Goal: Check status: Check status

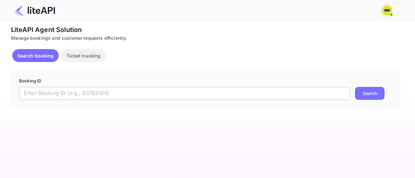
click at [137, 97] on input "text" at bounding box center [184, 93] width 330 height 13
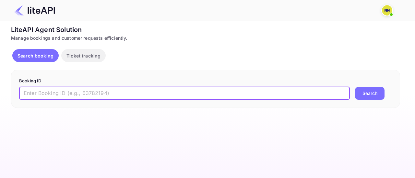
paste input "2pyedfnCT"
click at [355, 87] on button "Search" at bounding box center [369, 93] width 29 height 13
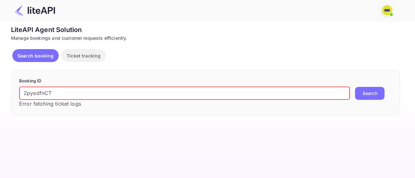
click at [369, 94] on button "Search" at bounding box center [369, 93] width 29 height 13
click at [69, 96] on input "2pyedfnCT" at bounding box center [184, 93] width 330 height 13
paste input "8946270"
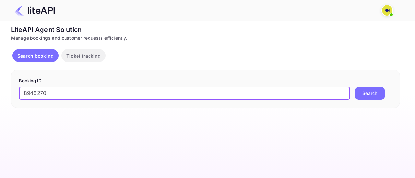
type input "8946270"
click at [355, 87] on button "Search" at bounding box center [369, 93] width 29 height 13
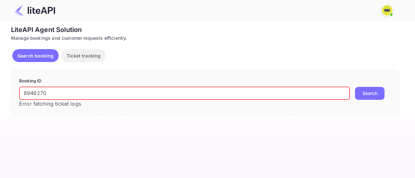
click at [386, 10] on img at bounding box center [387, 10] width 10 height 10
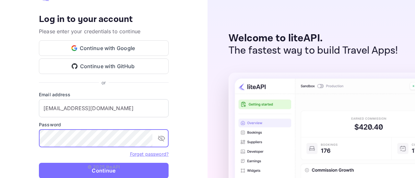
click at [109, 169] on p "© 2025 liteAPI" at bounding box center [103, 167] width 32 height 7
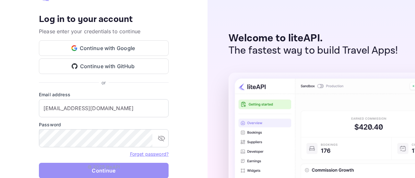
click at [109, 172] on button "Continue" at bounding box center [104, 171] width 130 height 16
